Goal: Task Accomplishment & Management: Manage account settings

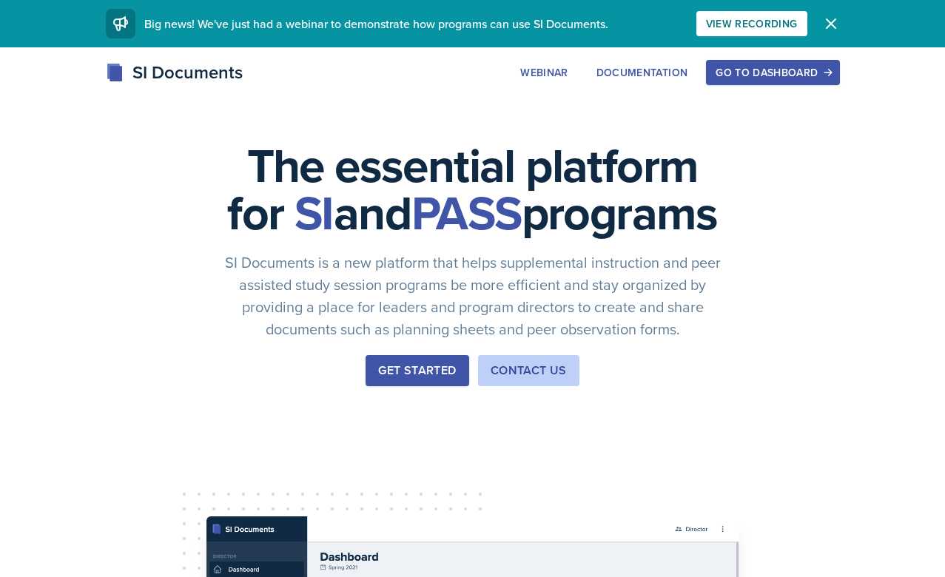
click at [727, 67] on div "Go to Dashboard" at bounding box center [773, 73] width 114 height 12
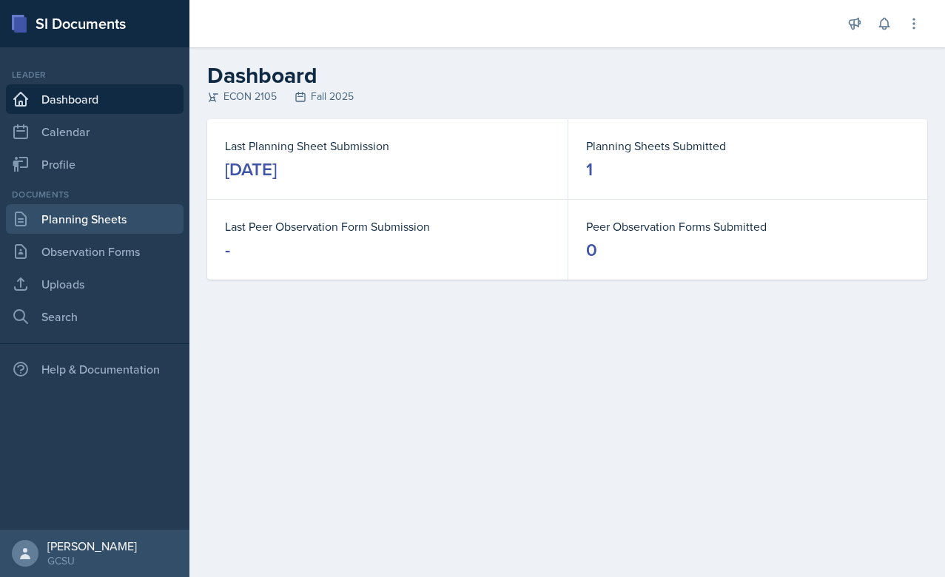
click at [93, 206] on link "Planning Sheets" at bounding box center [95, 219] width 178 height 30
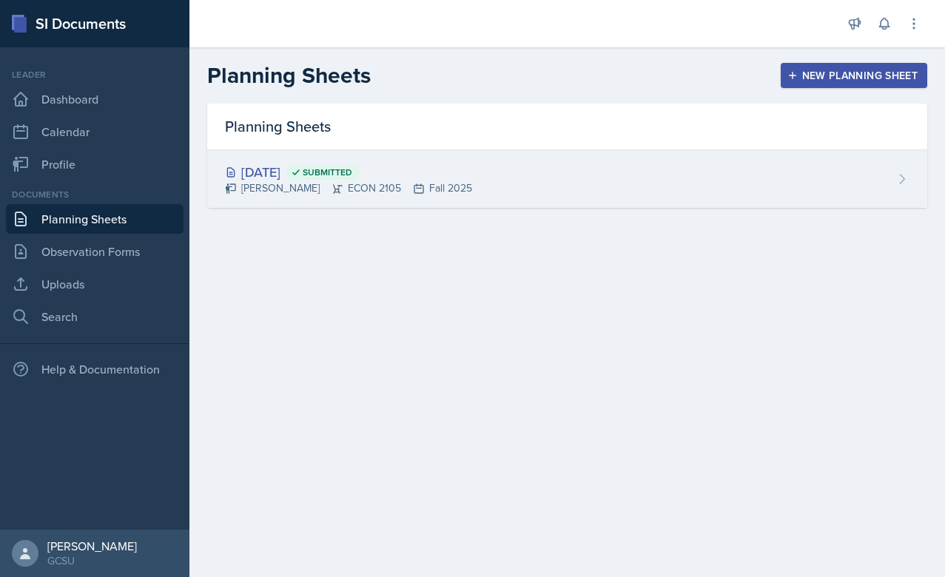
click at [486, 181] on div "[DATE] Submitted [PERSON_NAME] ECON 2105 Fall 2025" at bounding box center [567, 179] width 720 height 58
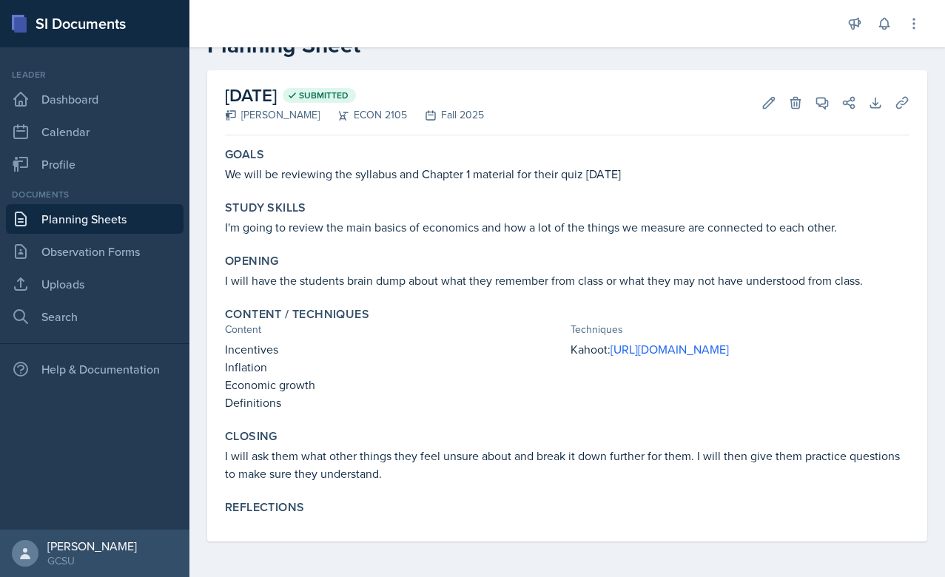
scroll to position [46, 0]
drag, startPoint x: 860, startPoint y: 1, endPoint x: 739, endPoint y: 57, distance: 133.1
click at [739, 57] on h2 "Planning Sheet" at bounding box center [567, 45] width 720 height 27
click at [510, 0] on div at bounding box center [515, 23] width 628 height 47
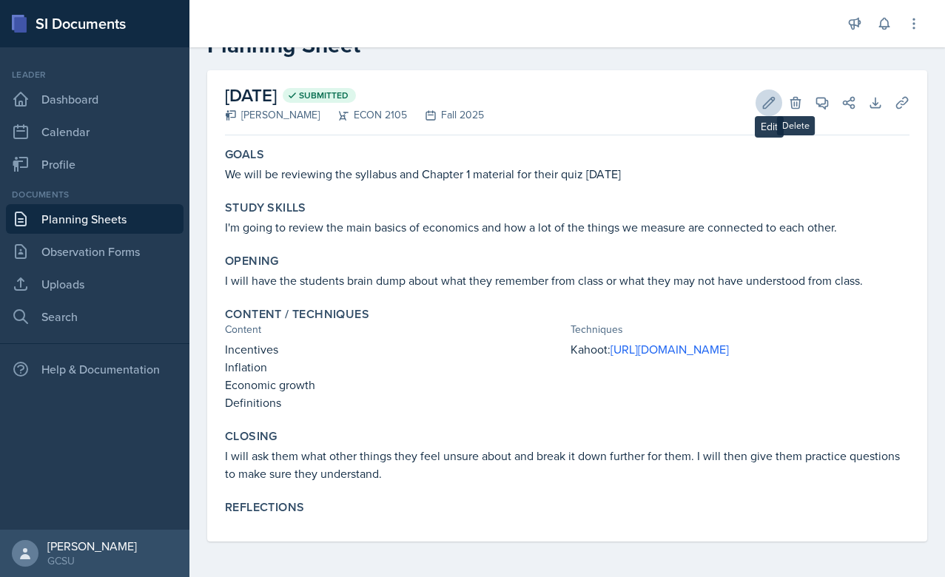
click at [770, 99] on icon at bounding box center [769, 102] width 11 height 11
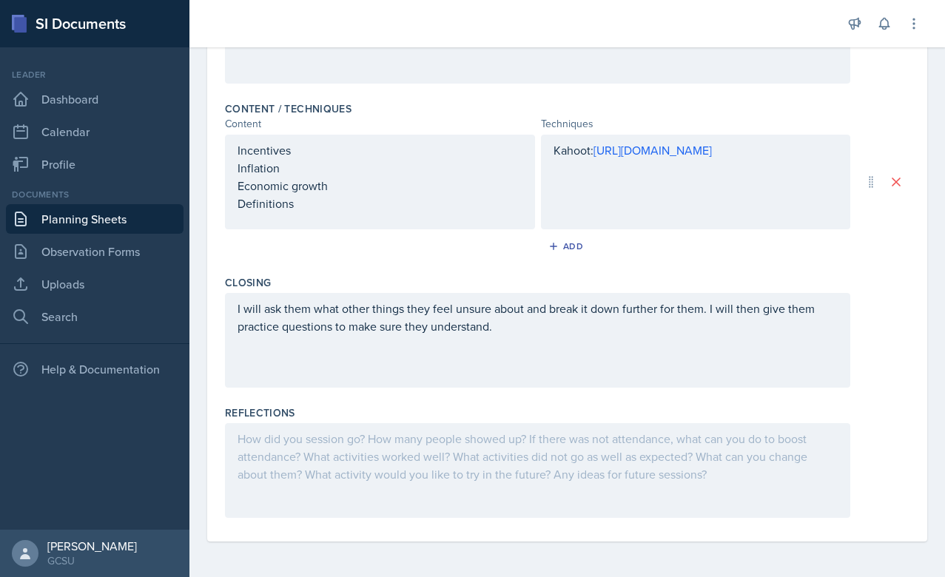
scroll to position [427, 0]
click at [390, 477] on div at bounding box center [537, 470] width 625 height 95
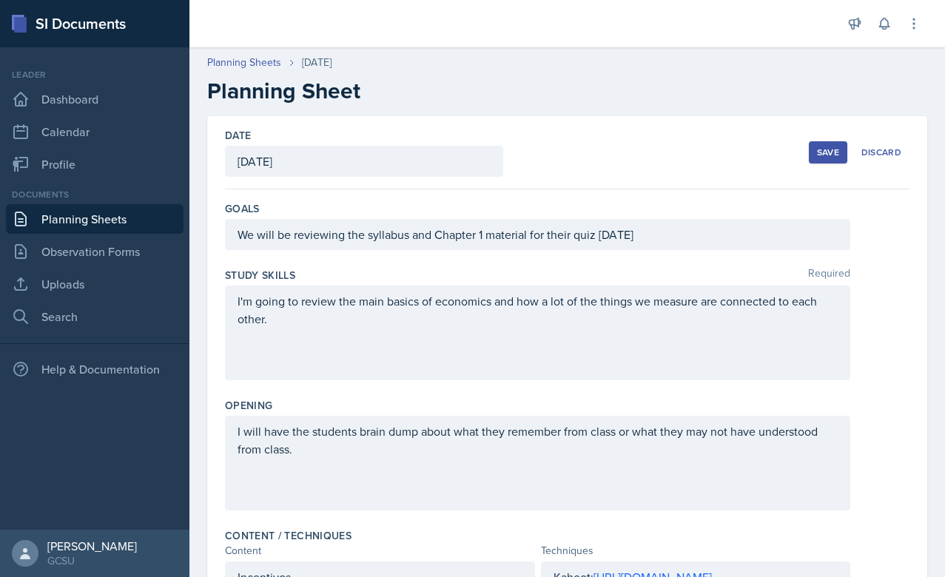
scroll to position [0, 0]
click at [829, 150] on div "Save" at bounding box center [828, 153] width 22 height 12
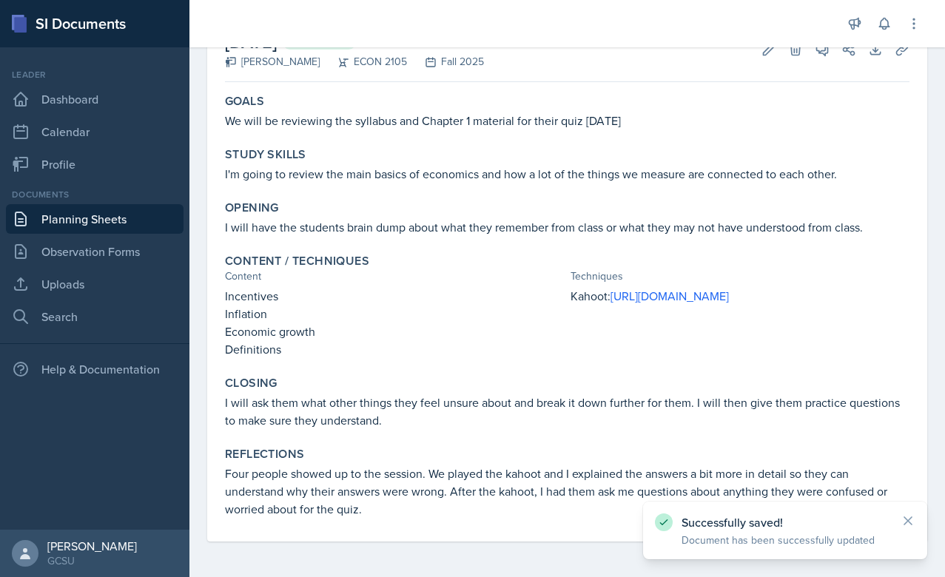
scroll to position [99, 0]
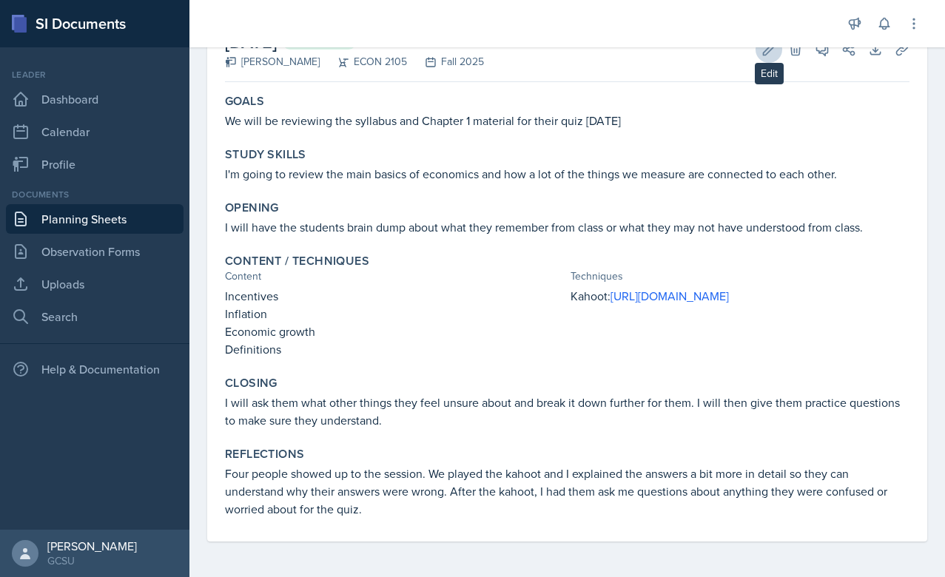
click at [765, 58] on button "Edit" at bounding box center [769, 49] width 27 height 27
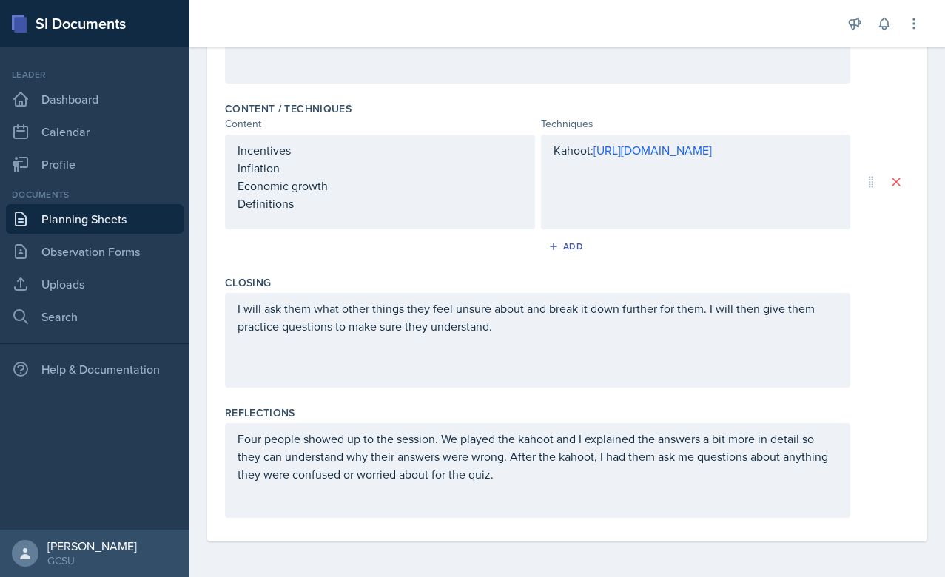
click at [546, 485] on div "Four people showed up to the session. We played the kahoot and I explained the …" at bounding box center [537, 470] width 625 height 95
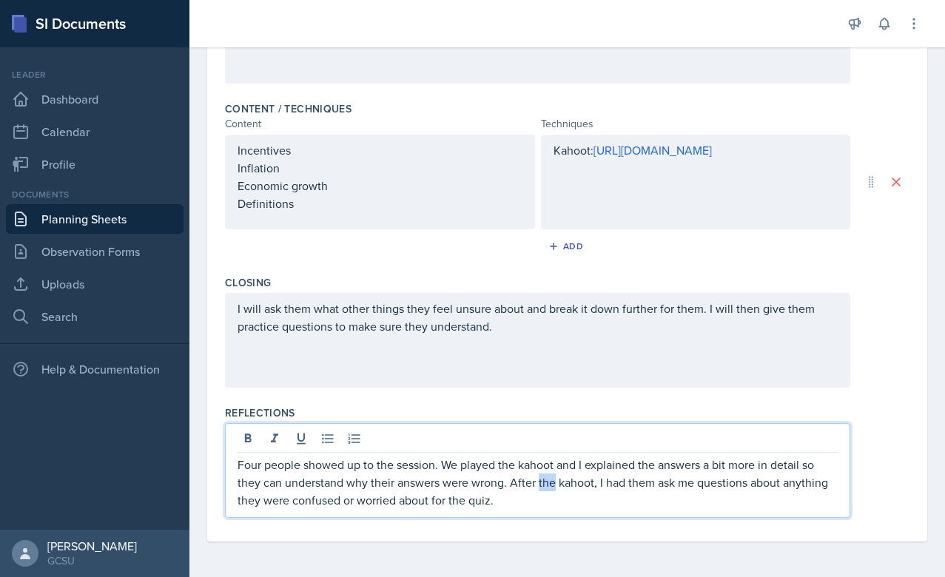
click at [546, 485] on p "Four people showed up to the session. We played the kahoot and I explained the …" at bounding box center [538, 482] width 600 height 53
click at [511, 501] on p "Four people showed up to the session. We played the kahoot and I explained the …" at bounding box center [538, 482] width 600 height 53
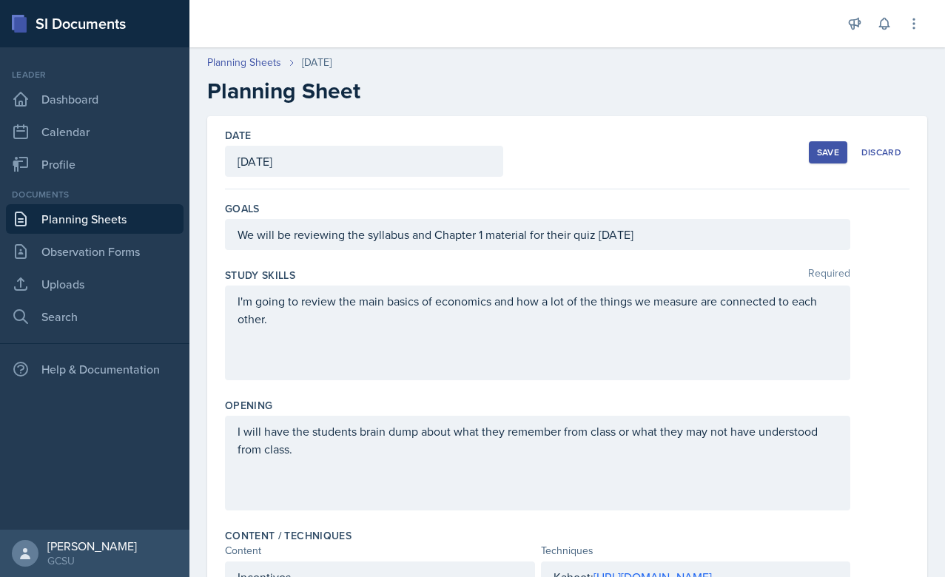
scroll to position [0, 0]
click at [824, 145] on button "Save" at bounding box center [828, 152] width 38 height 22
